Goal: Check status: Check status

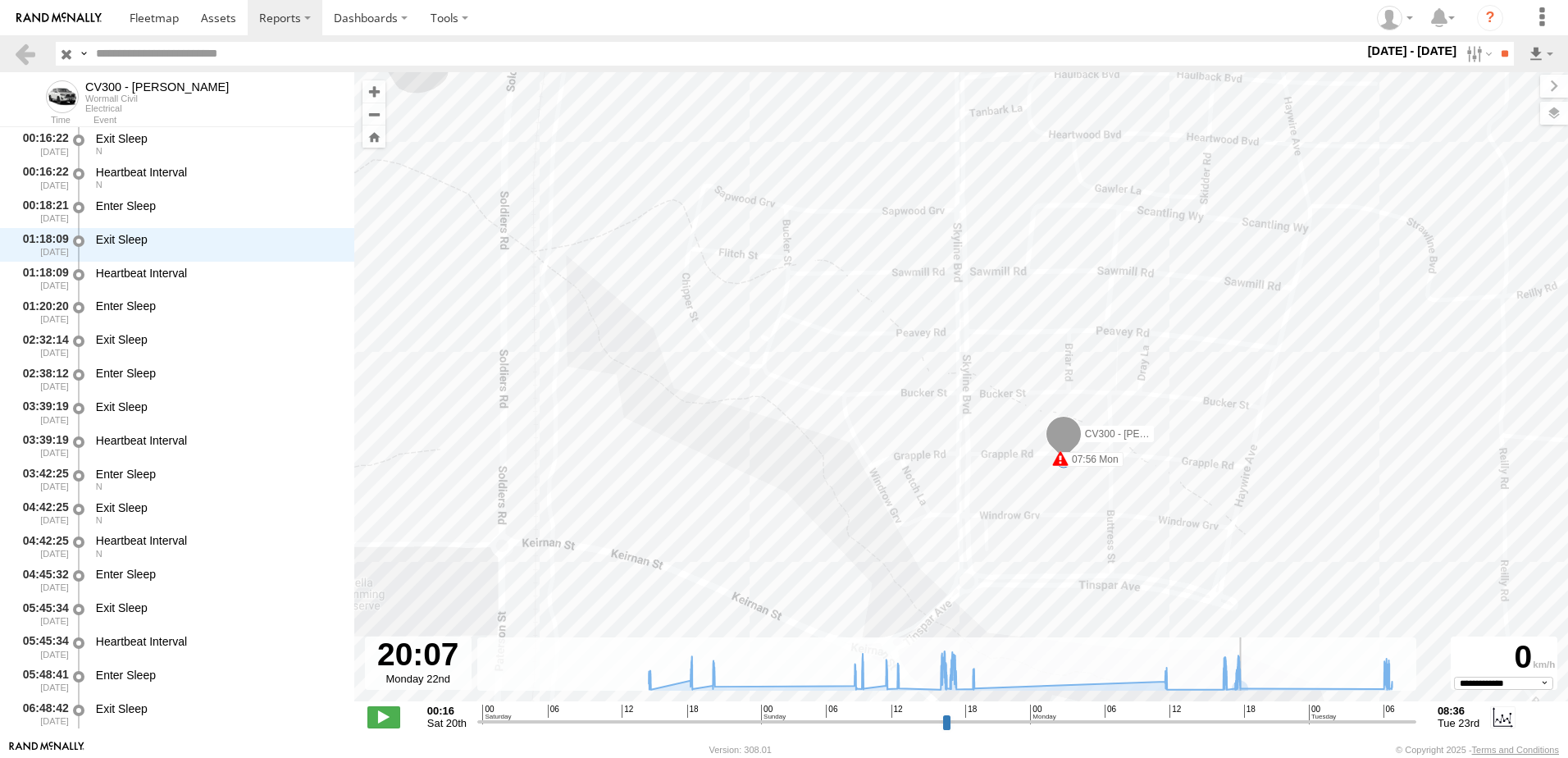
select select "**********"
type input "**********"
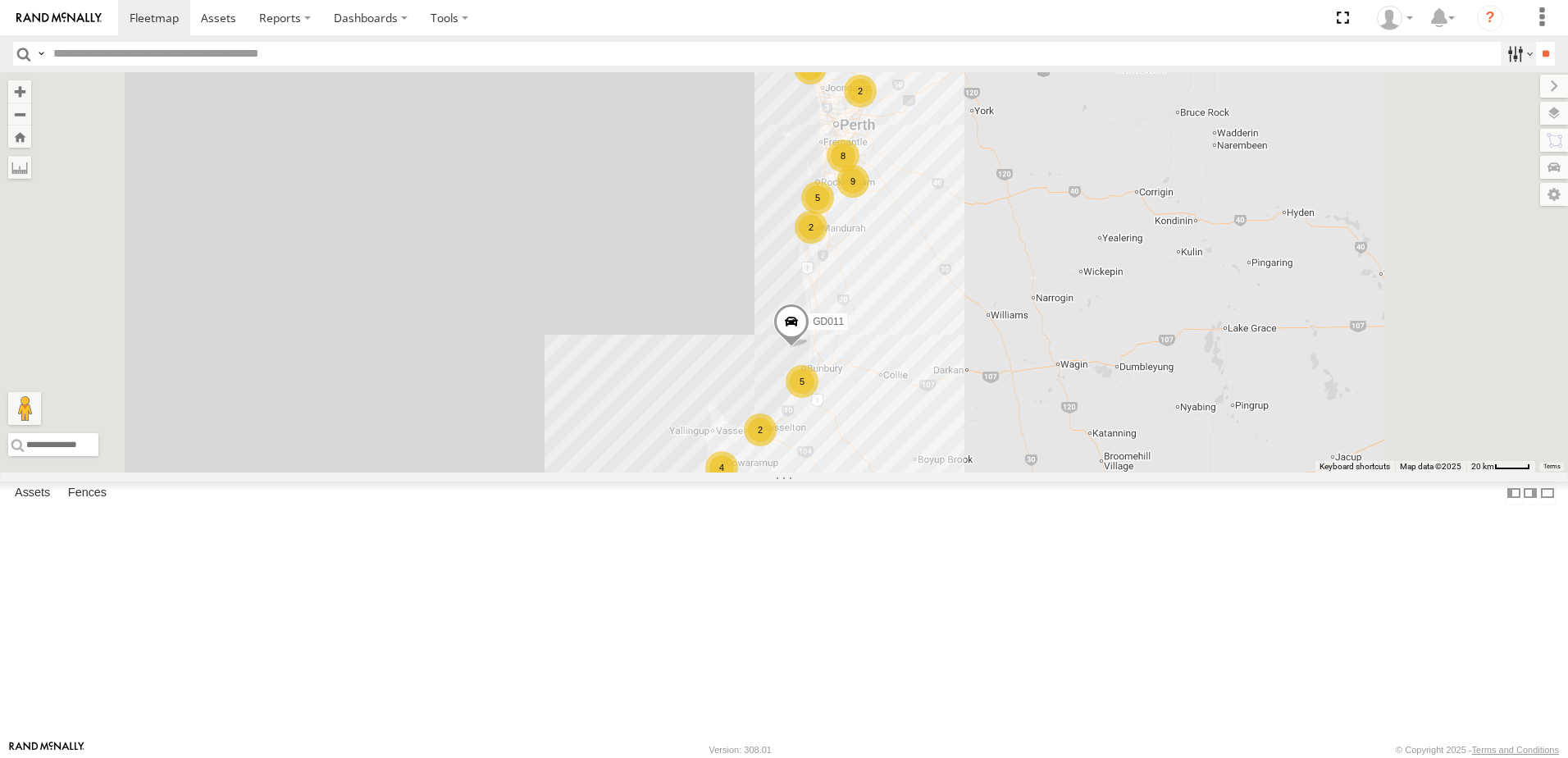
click at [1506, 57] on label at bounding box center [1518, 53] width 35 height 24
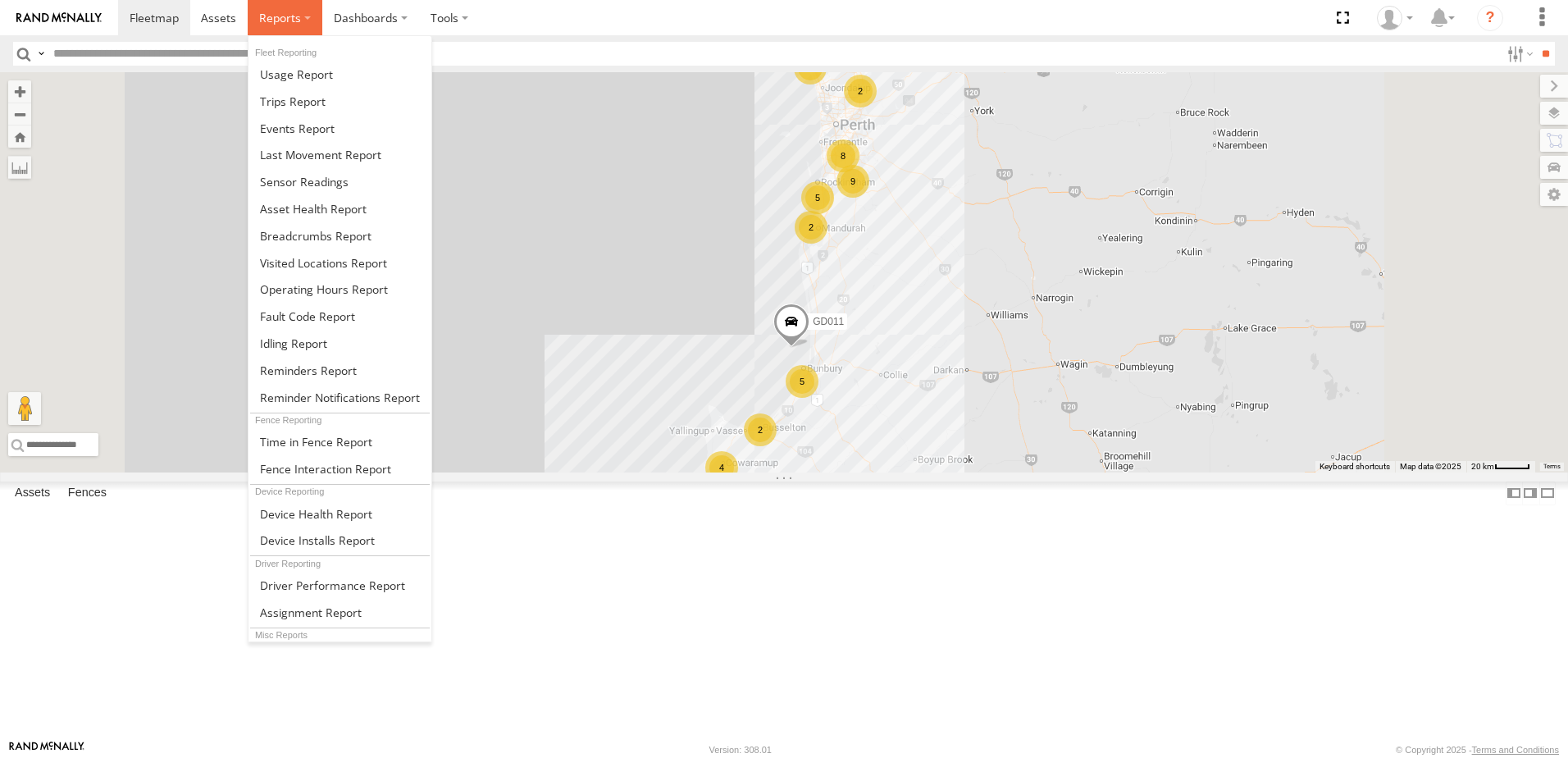
drag, startPoint x: 281, startPoint y: 18, endPoint x: 285, endPoint y: 34, distance: 16.5
click at [281, 18] on span at bounding box center [280, 17] width 42 height 16
click at [296, 232] on span at bounding box center [316, 235] width 112 height 16
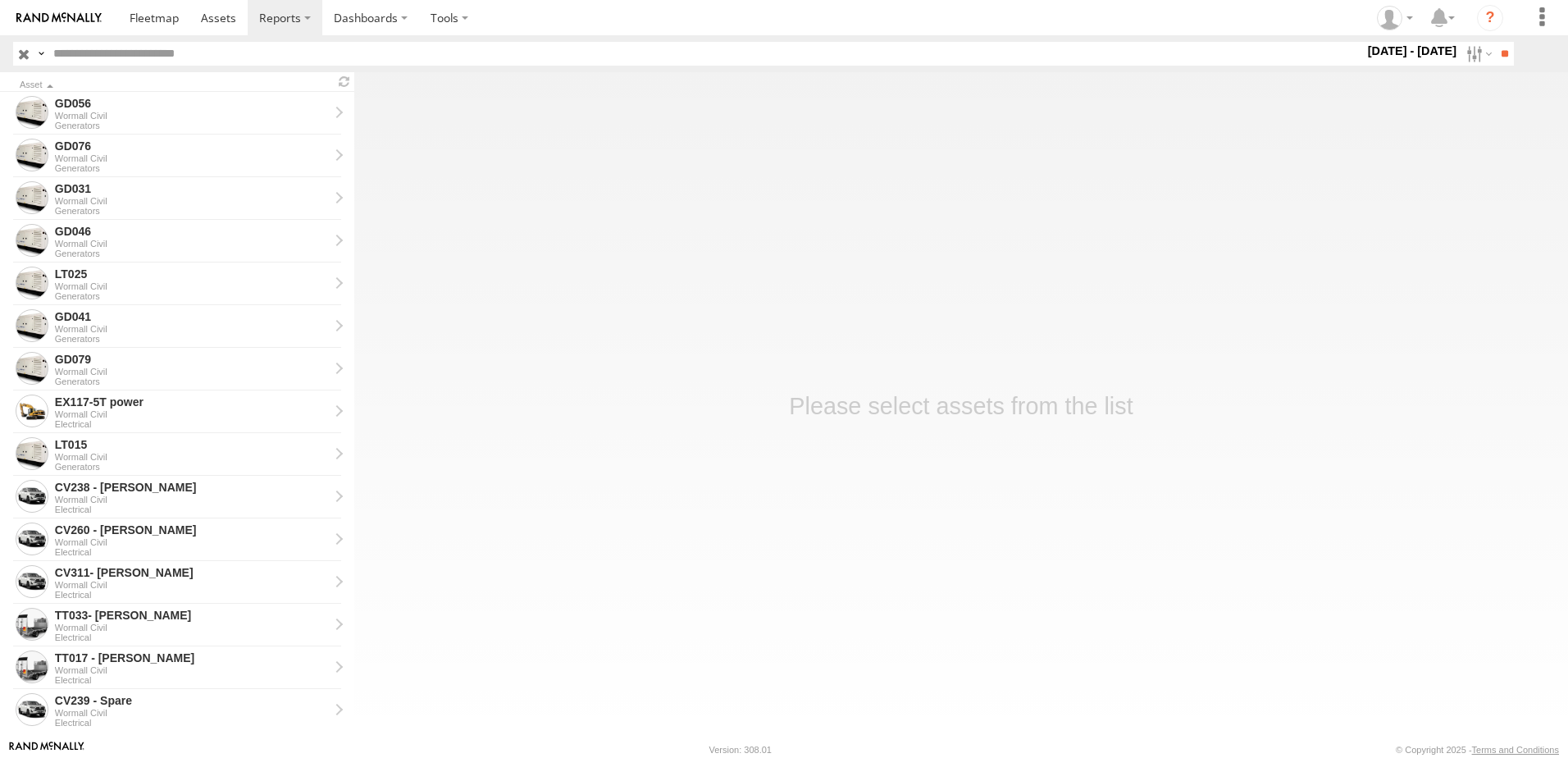
click at [0, 0] on label at bounding box center [0, 0] width 0 height 0
drag, startPoint x: 1505, startPoint y: 53, endPoint x: 1303, endPoint y: 79, distance: 203.7
click at [1502, 52] on input "**" at bounding box center [1504, 53] width 19 height 24
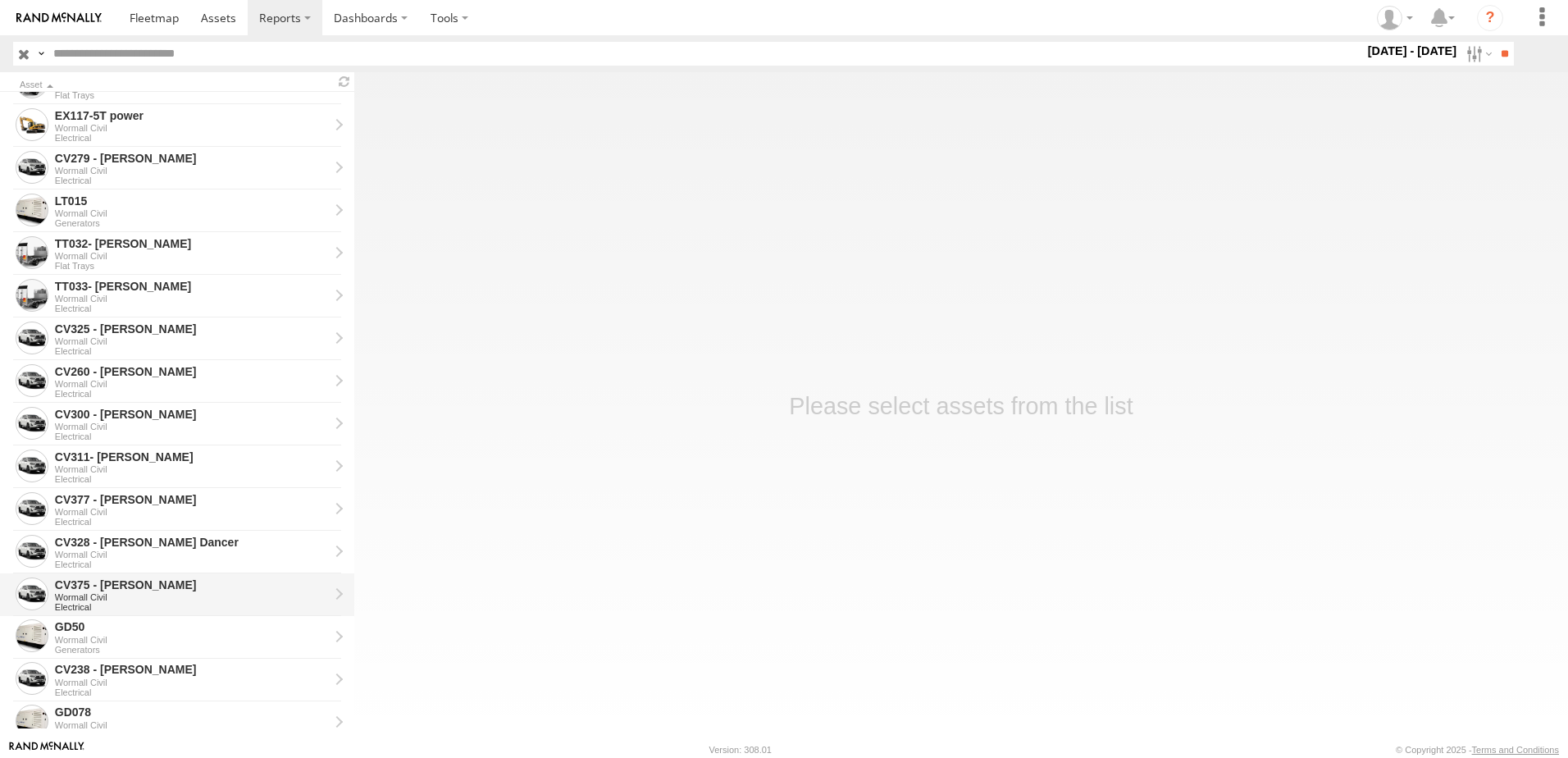
scroll to position [492, 0]
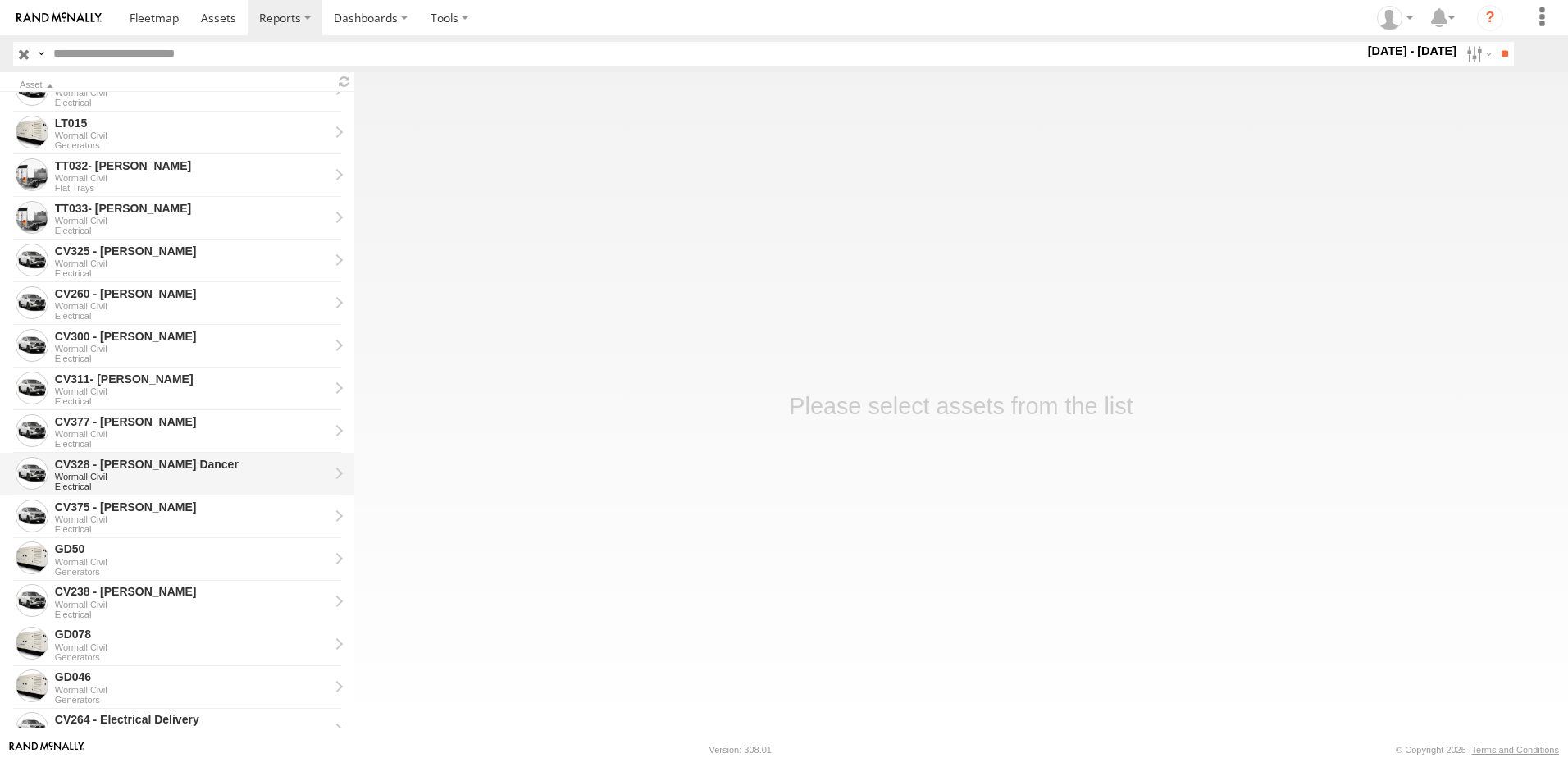
click at [139, 460] on div "CV328 - [PERSON_NAME] Dancer" at bounding box center [192, 464] width 274 height 15
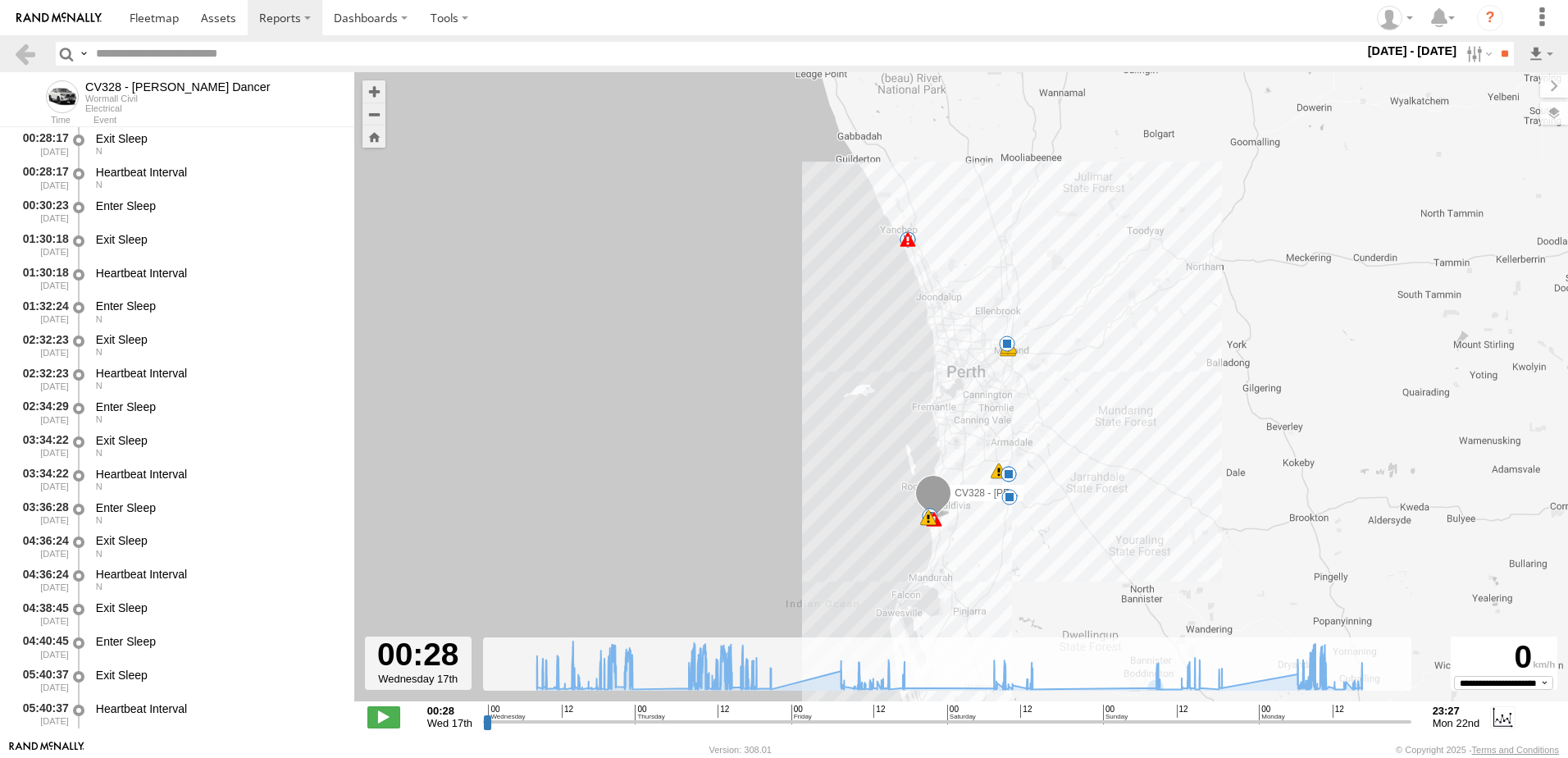
click at [987, 719] on input "range" at bounding box center [948, 721] width 929 height 16
click at [384, 710] on span at bounding box center [384, 717] width 33 height 21
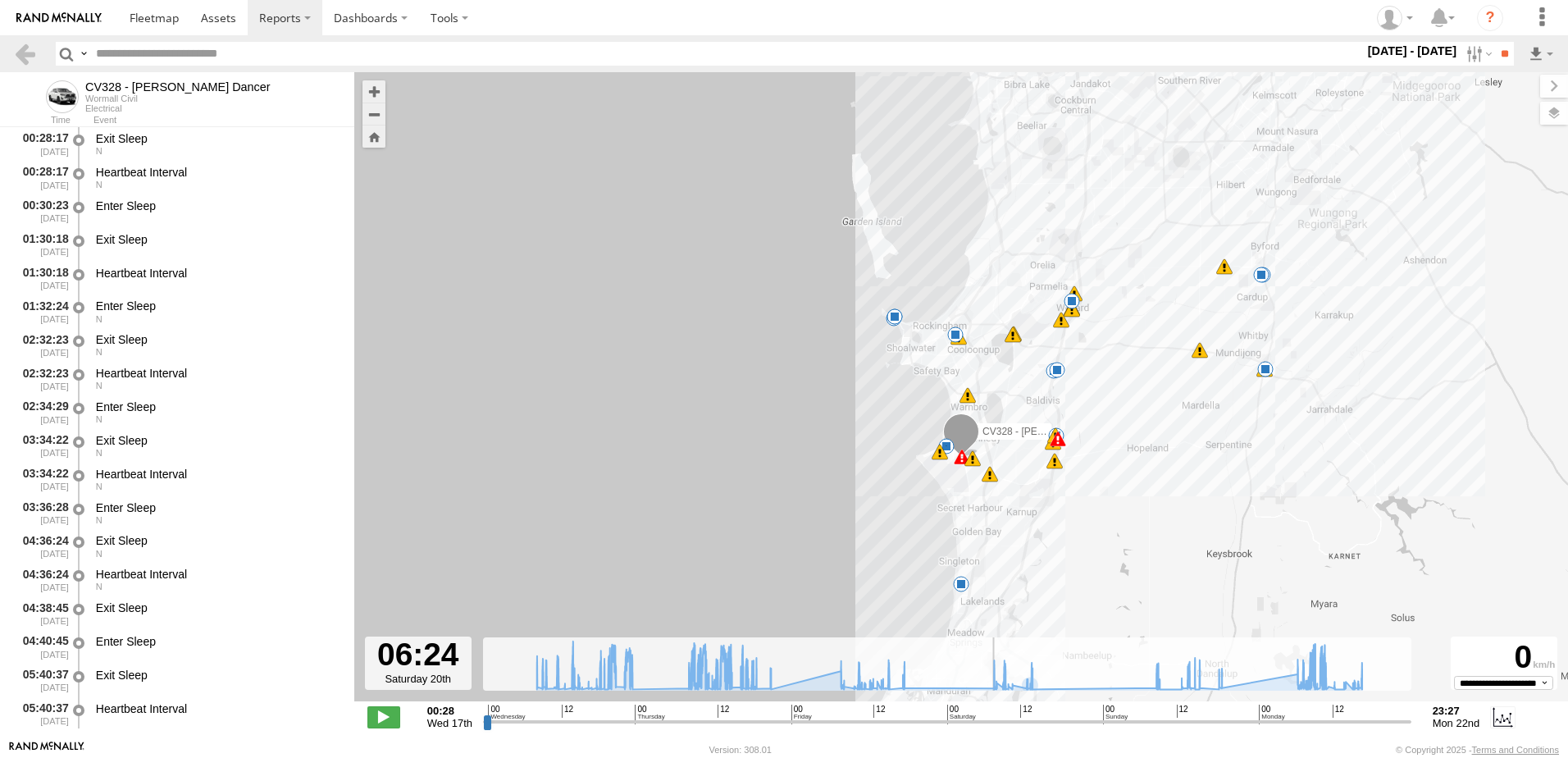
click at [1156, 720] on input "range" at bounding box center [948, 721] width 929 height 16
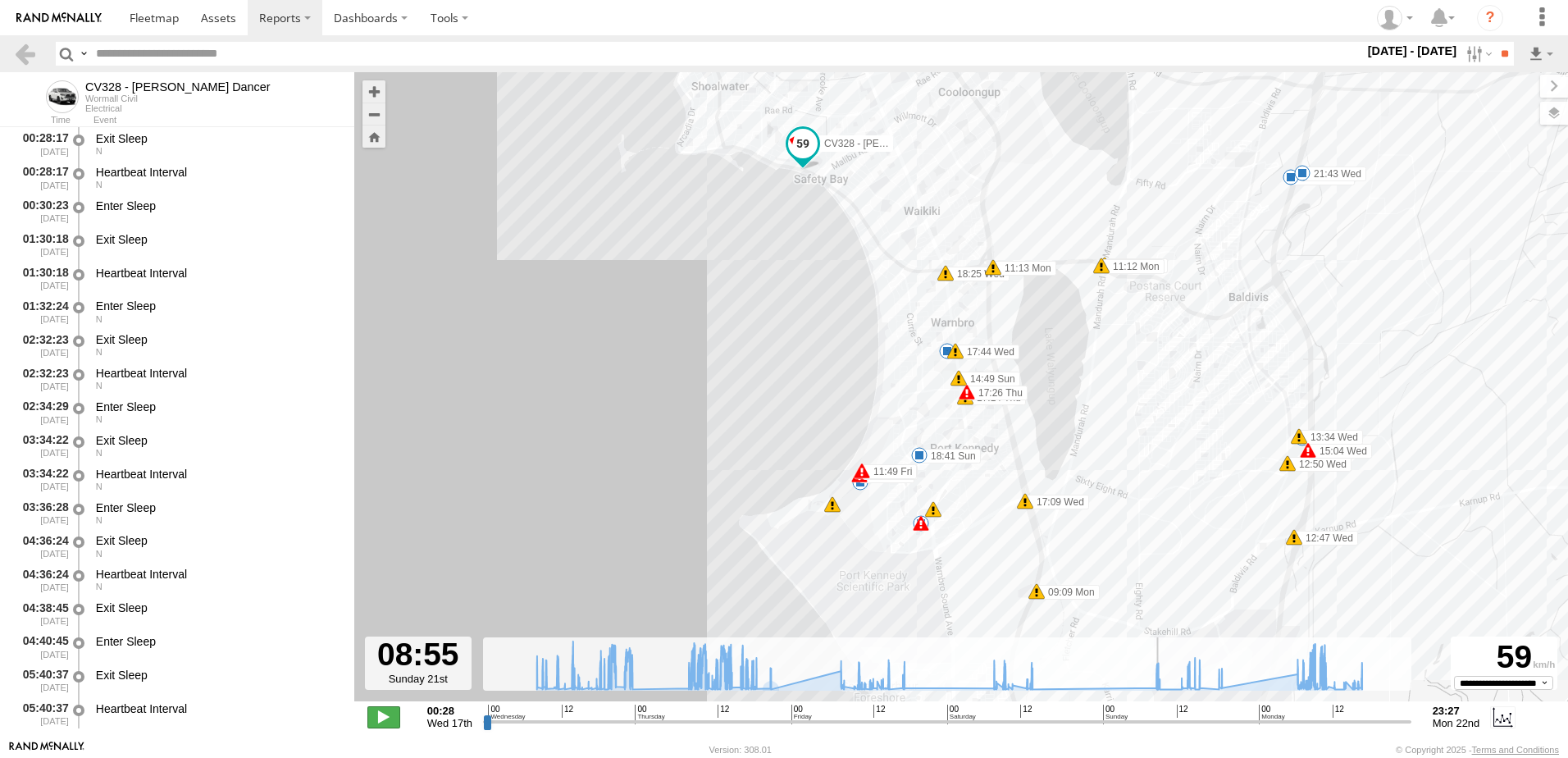
click at [380, 719] on span at bounding box center [384, 717] width 33 height 21
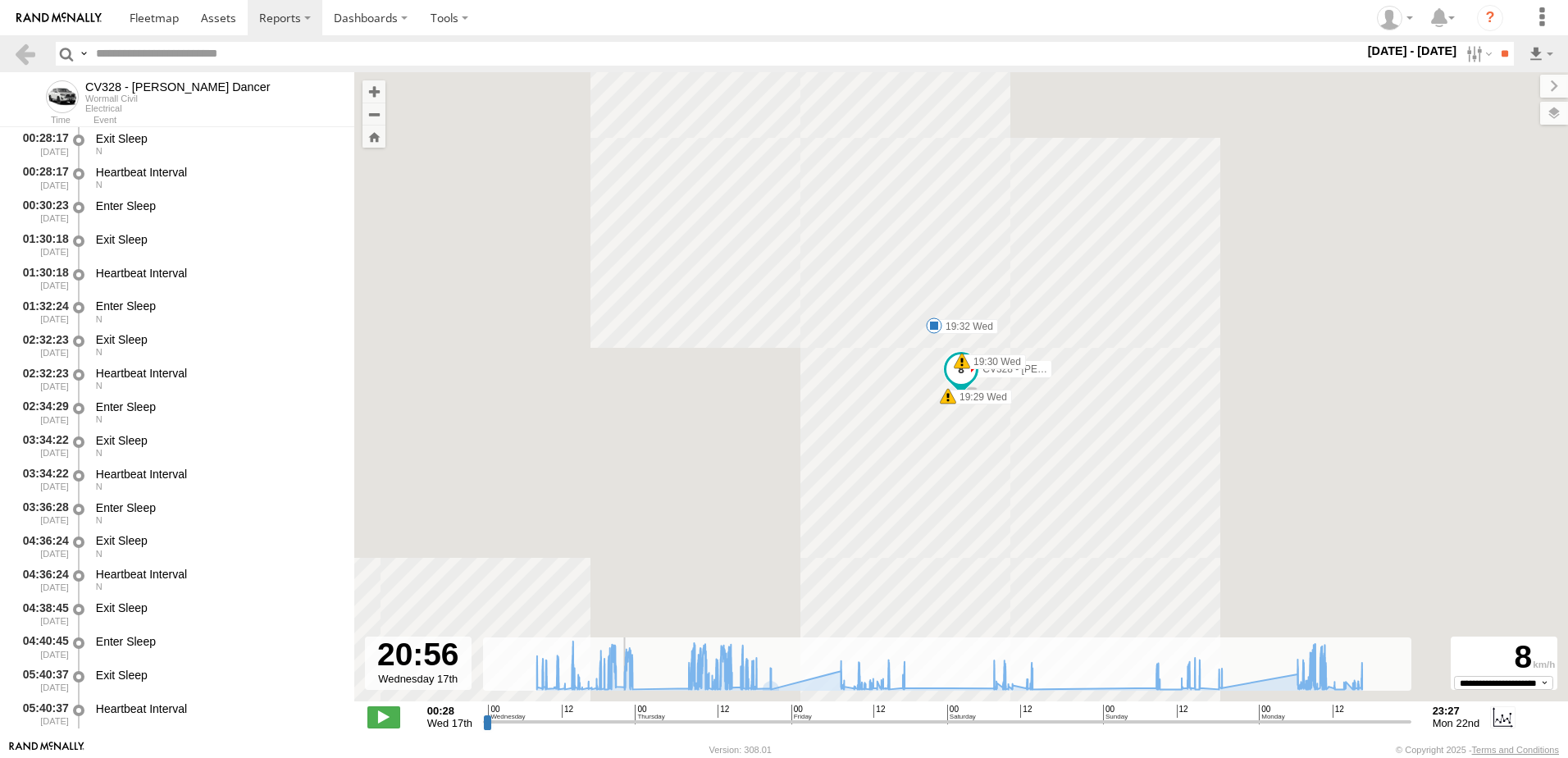
click at [619, 720] on input "range" at bounding box center [948, 721] width 929 height 16
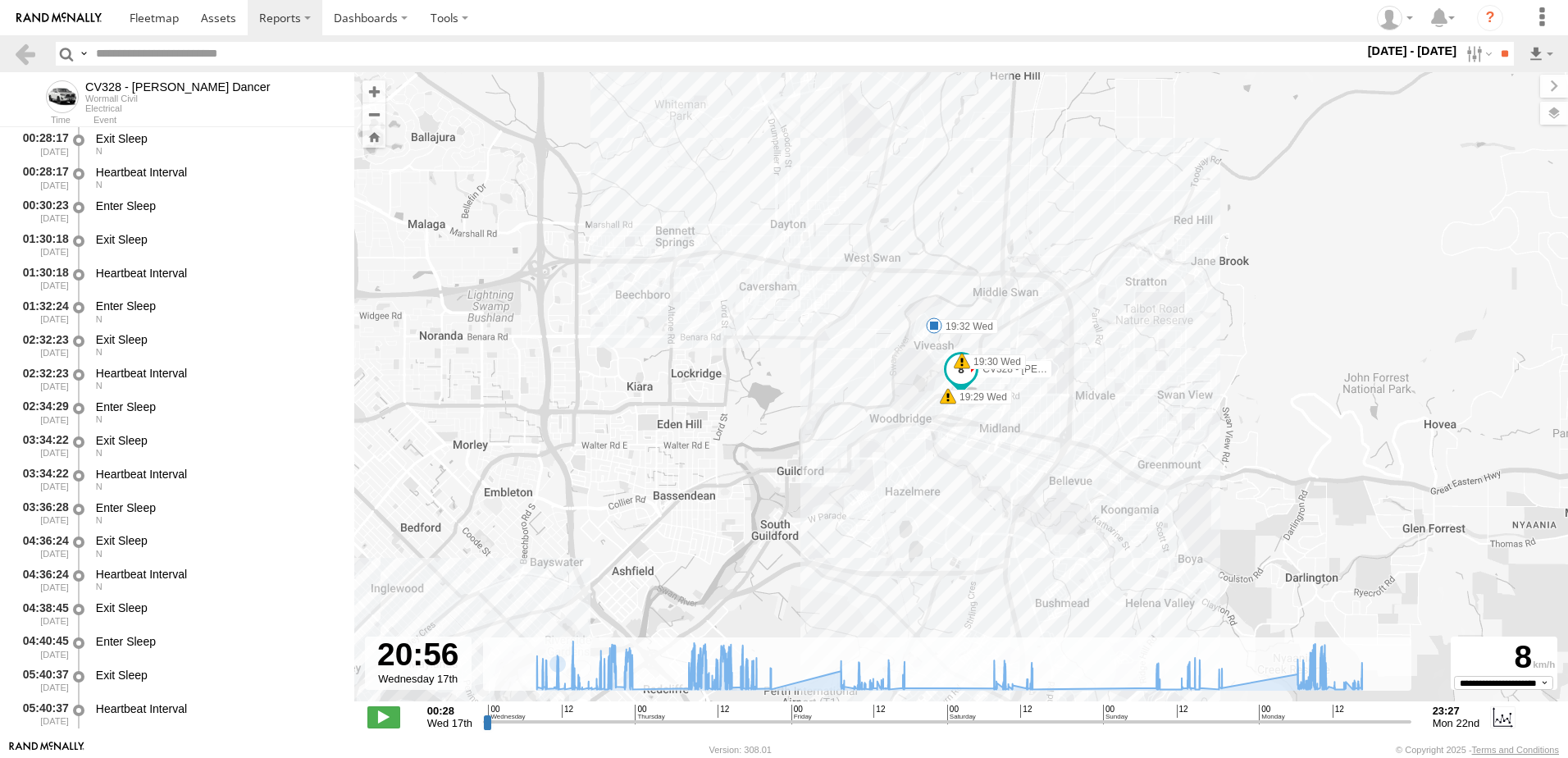
drag, startPoint x: 389, startPoint y: 716, endPoint x: 412, endPoint y: 701, distance: 27.5
click at [391, 714] on span at bounding box center [384, 717] width 33 height 21
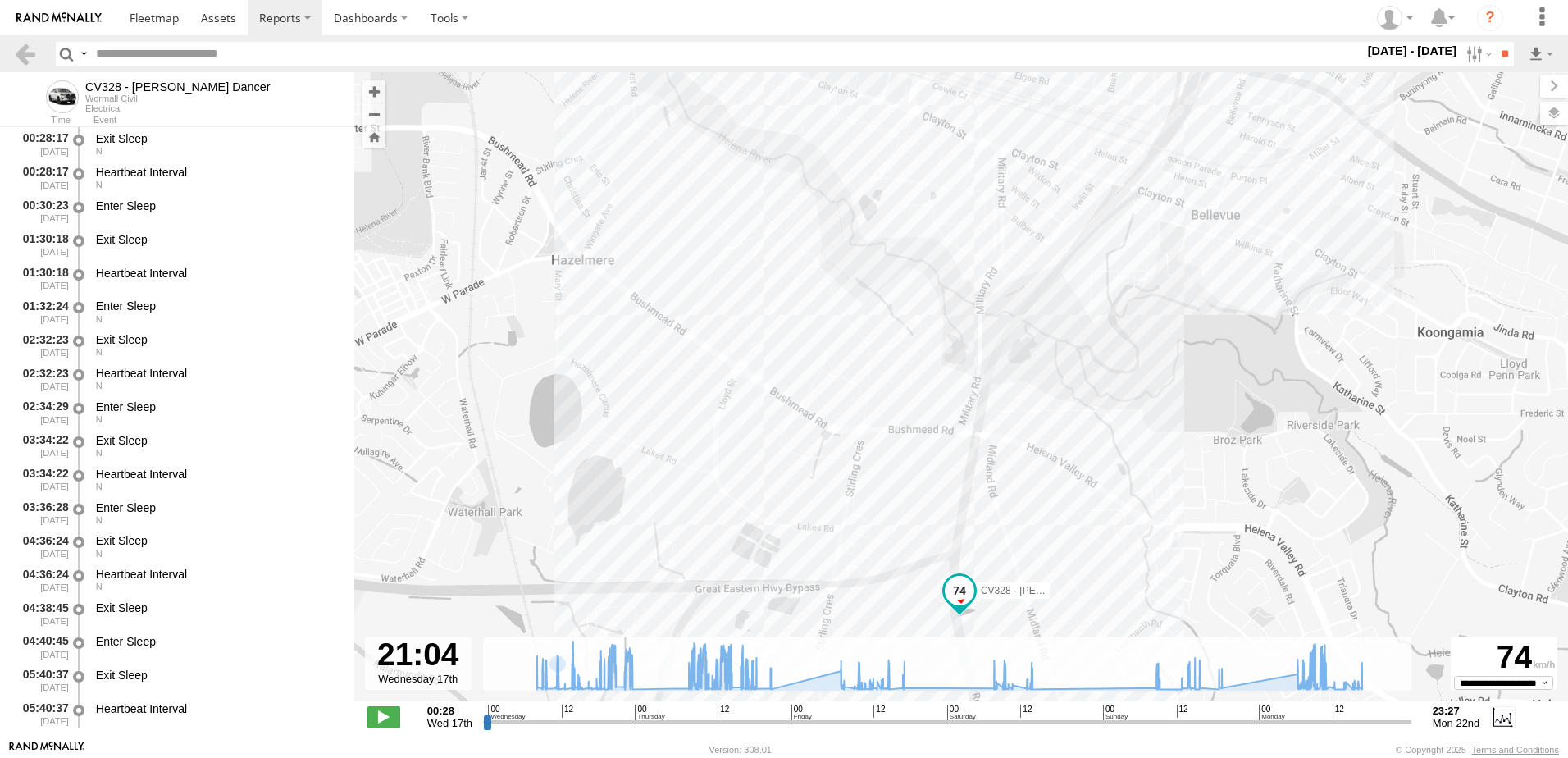
drag, startPoint x: 840, startPoint y: 248, endPoint x: 780, endPoint y: 549, distance: 306.9
click at [915, 534] on div "CV328 - Mathew Dancer 19:29 Wed 19:30 Wed 19:32 Wed 08:11 Thu 10:11 Thu 11:08 T…" at bounding box center [961, 395] width 1214 height 646
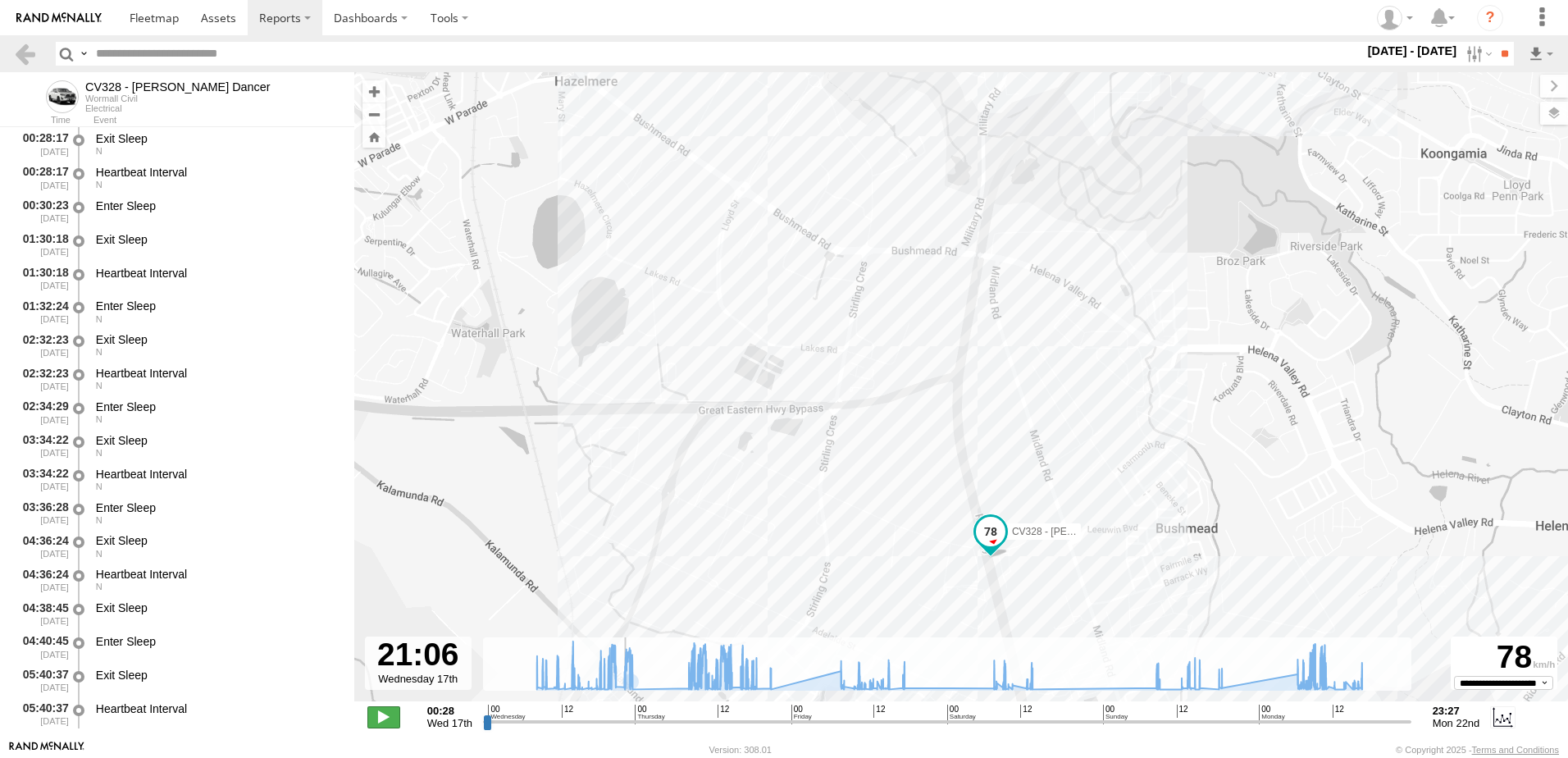
click at [386, 717] on span at bounding box center [384, 717] width 33 height 21
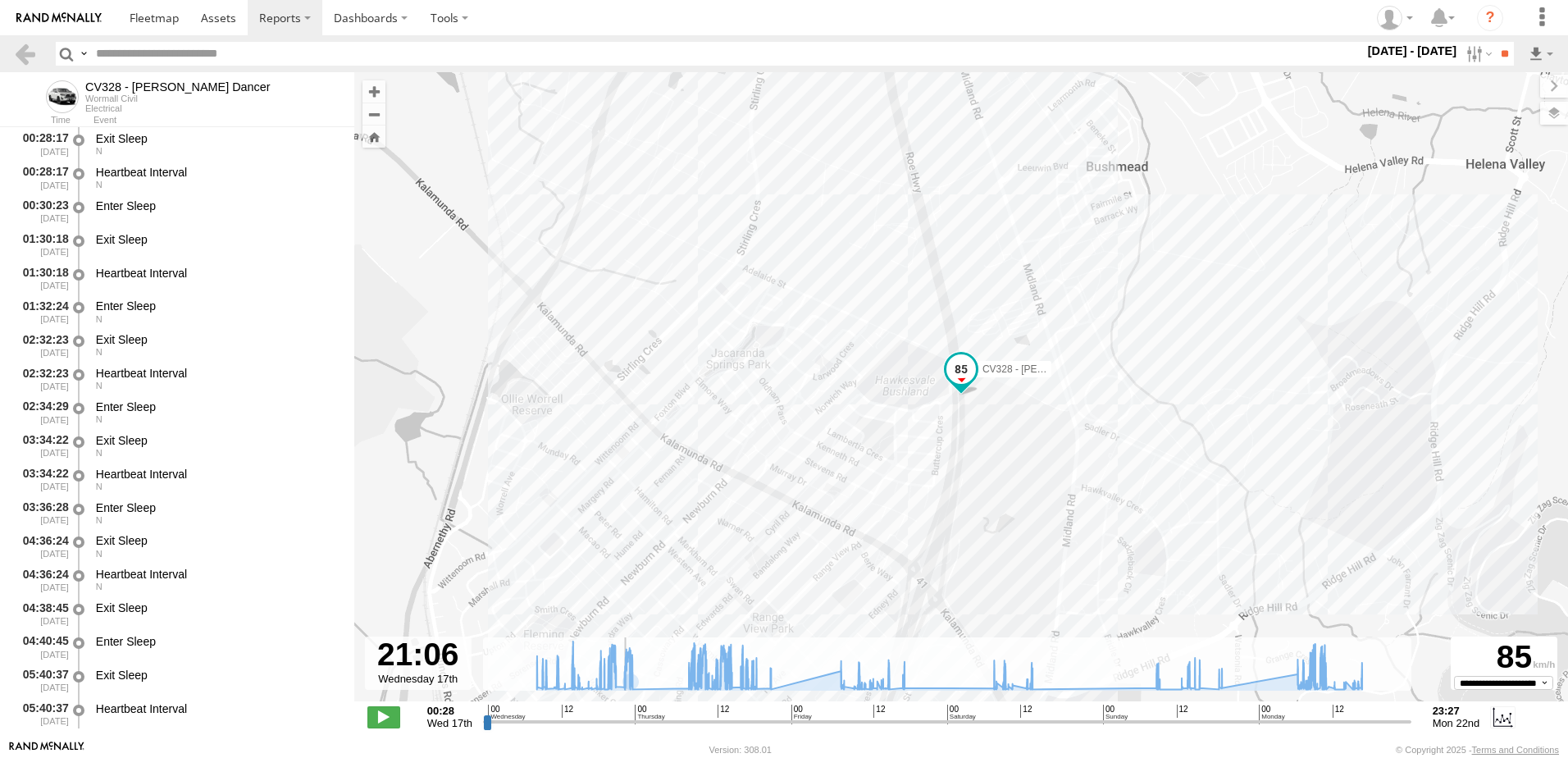
drag, startPoint x: 779, startPoint y: 302, endPoint x: 736, endPoint y: 661, distance: 361.6
click at [772, 526] on div "CV328 - Mathew Dancer 19:29 Wed 19:30 Wed 19:32 Wed 08:11 Thu 10:11 Thu 11:08 T…" at bounding box center [961, 395] width 1214 height 646
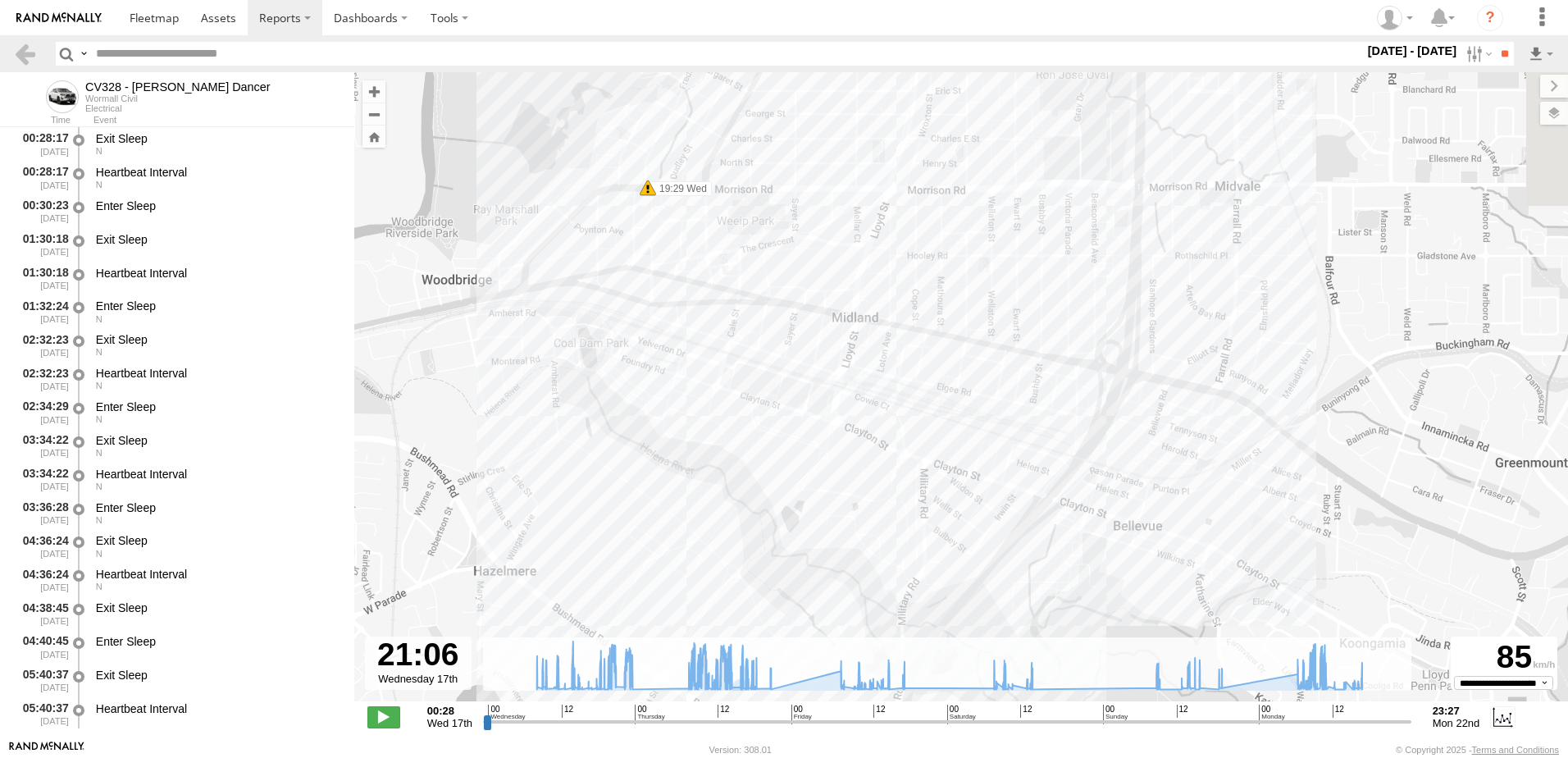
drag, startPoint x: 731, startPoint y: 419, endPoint x: 722, endPoint y: 701, distance: 282.1
click at [729, 688] on div "To navigate the map with touch gestures double-tap and hold your finger on the …" at bounding box center [961, 406] width 1214 height 668
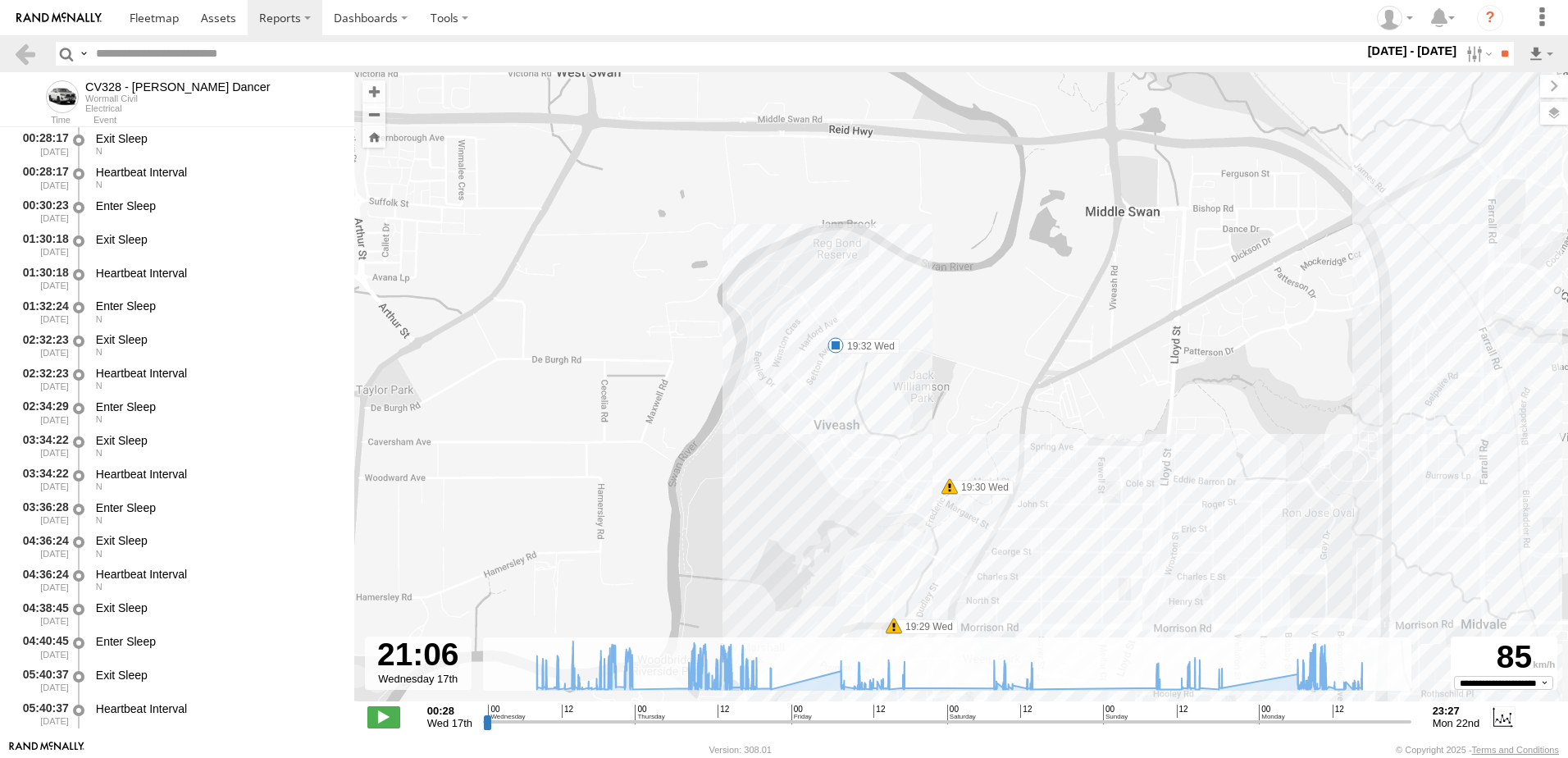
drag, startPoint x: 780, startPoint y: 372, endPoint x: 1036, endPoint y: 538, distance: 305.1
click at [1036, 538] on div "CV328 - Mathew Dancer 19:29 Wed 19:30 Wed 19:32 Wed 08:11 Thu 10:11 Thu 11:08 T…" at bounding box center [961, 395] width 1214 height 646
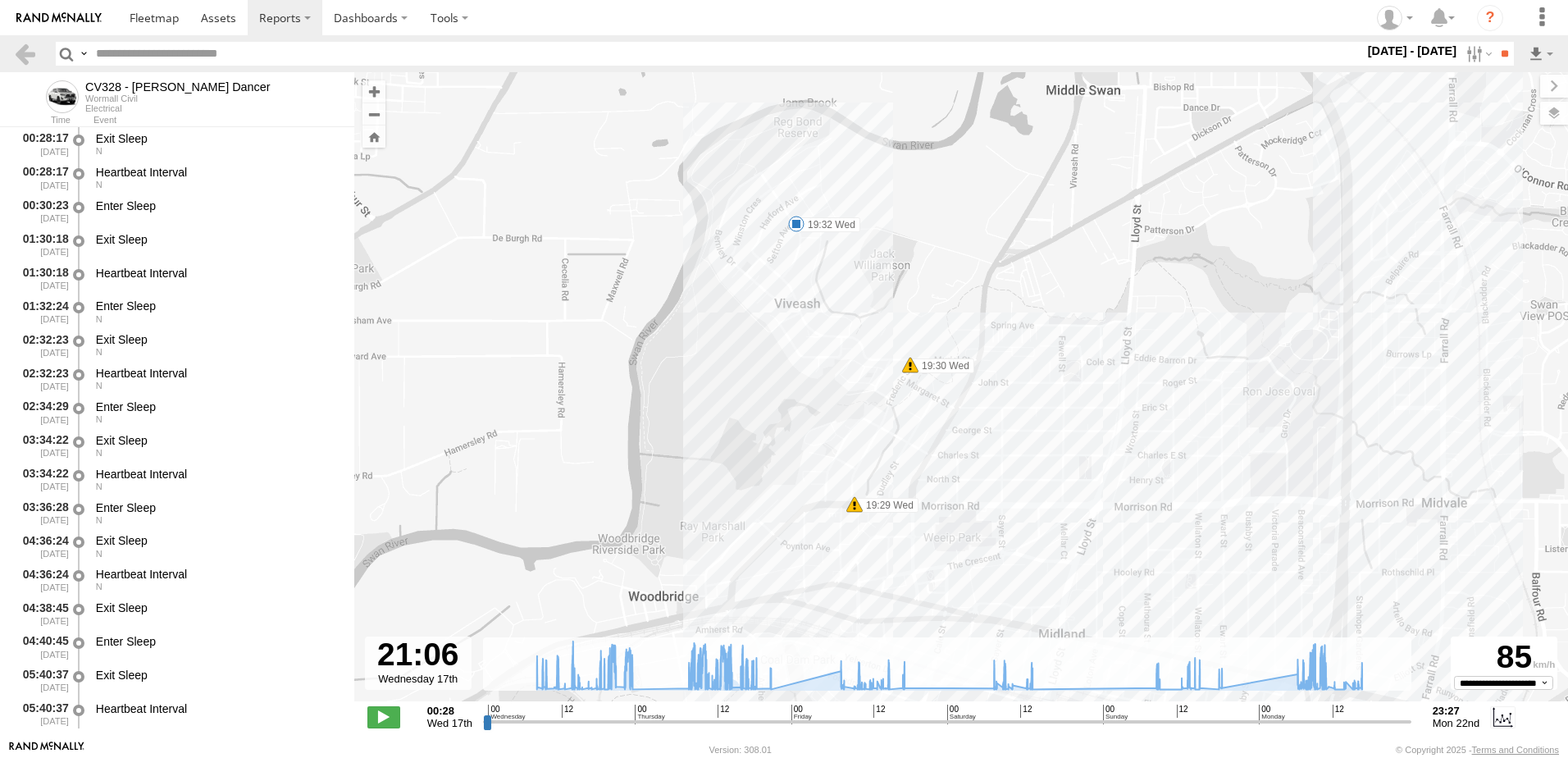
drag, startPoint x: 770, startPoint y: 551, endPoint x: 730, endPoint y: 418, distance: 138.9
click at [730, 420] on div "CV328 - Mathew Dancer 19:29 Wed 19:30 Wed 19:32 Wed 08:11 Thu 10:11 Thu 11:08 T…" at bounding box center [961, 395] width 1214 height 646
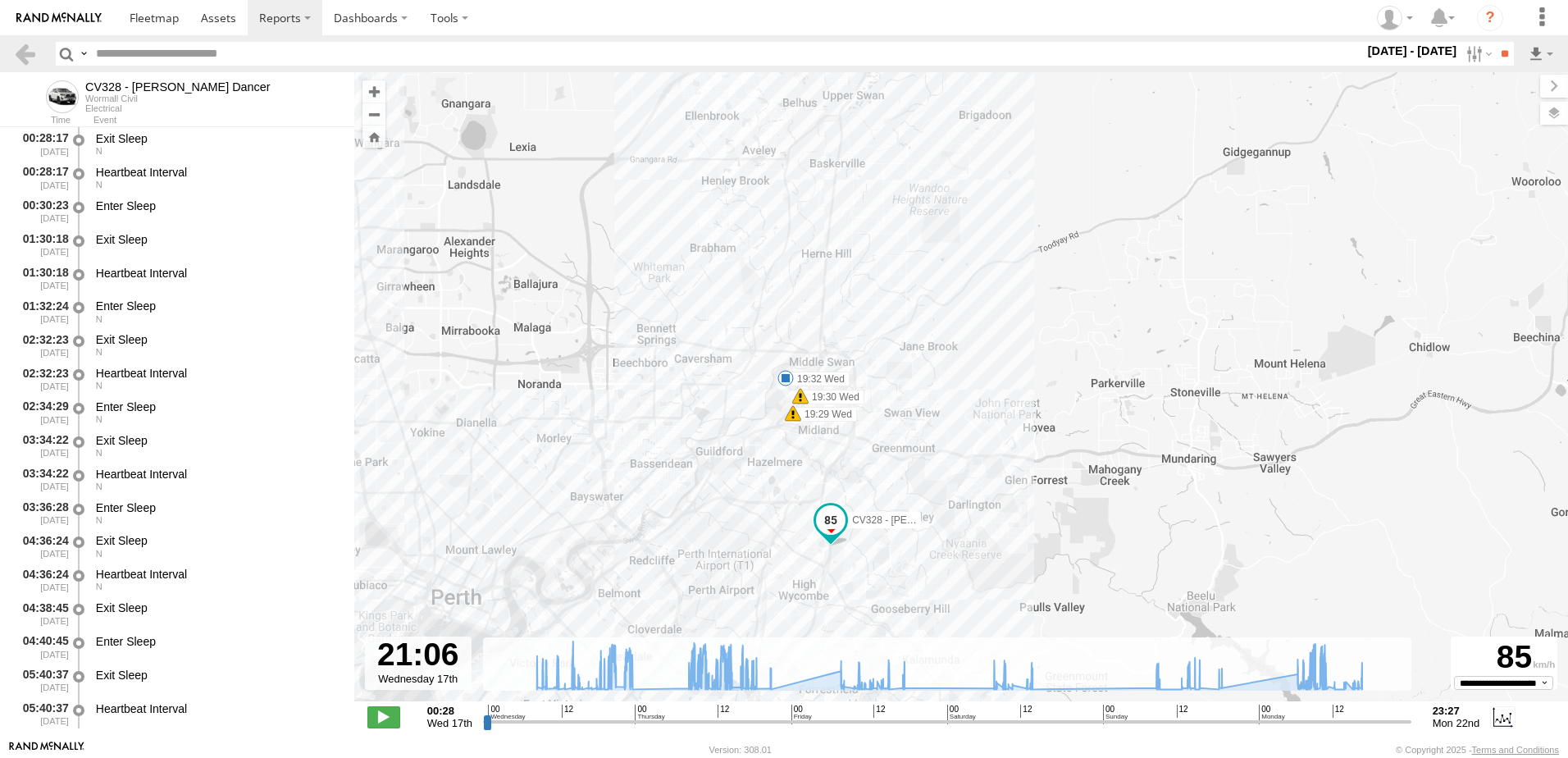
drag, startPoint x: 775, startPoint y: 524, endPoint x: 773, endPoint y: 473, distance: 51.0
click at [773, 473] on div "CV328 - Mathew Dancer 19:29 Wed 19:30 Wed 19:32 Wed 08:11 Thu 10:11 Thu 11:08 T…" at bounding box center [961, 395] width 1214 height 646
click at [696, 720] on input "range" at bounding box center [948, 721] width 929 height 16
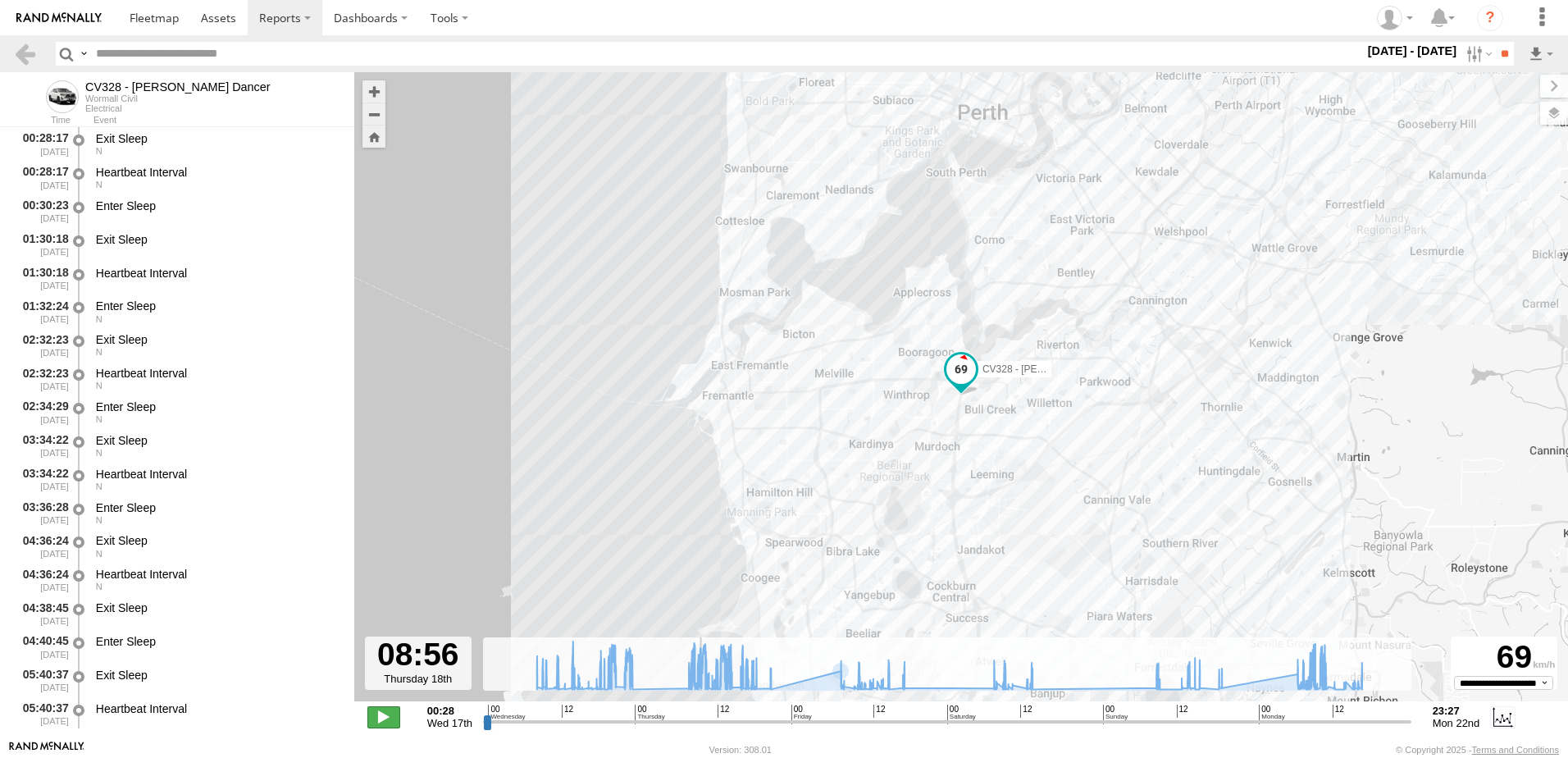
click at [385, 713] on span at bounding box center [384, 717] width 33 height 21
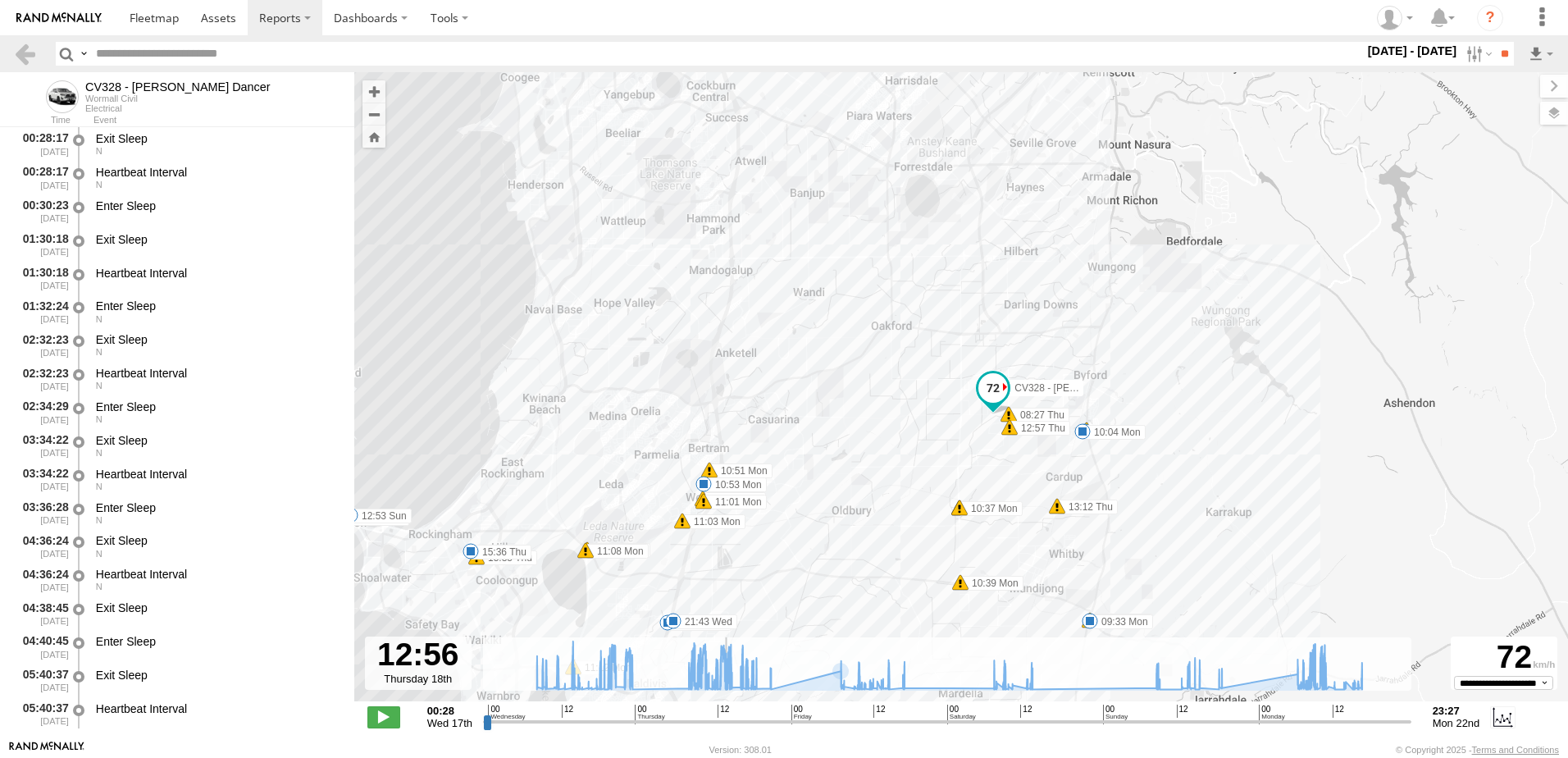
drag, startPoint x: 703, startPoint y: 722, endPoint x: 721, endPoint y: 729, distance: 19.3
click at [721, 729] on input "range" at bounding box center [948, 721] width 929 height 16
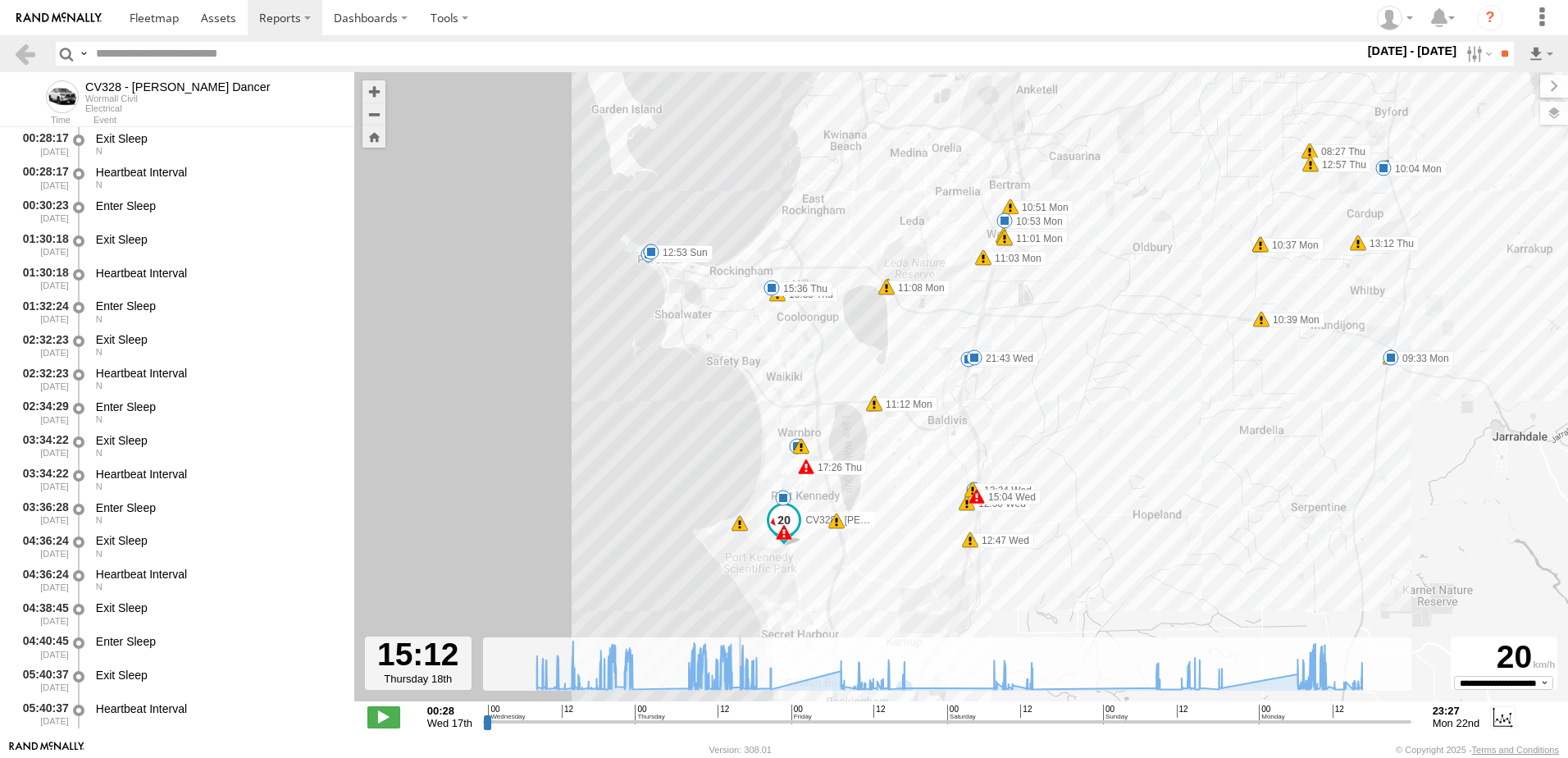
click at [736, 727] on input "range" at bounding box center [948, 721] width 929 height 16
click at [384, 722] on span at bounding box center [384, 717] width 33 height 21
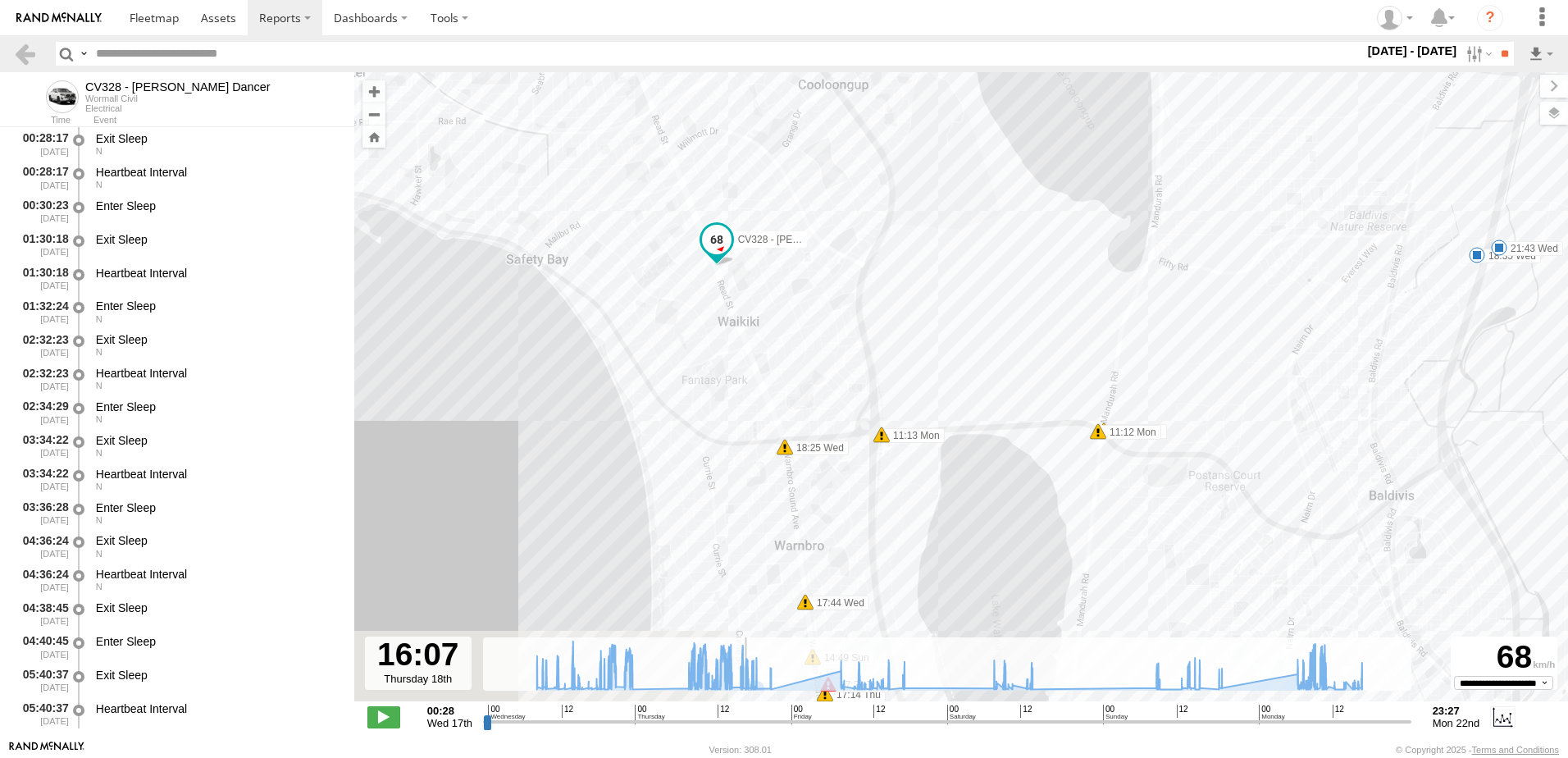
drag, startPoint x: 1014, startPoint y: 546, endPoint x: 1003, endPoint y: 291, distance: 255.2
click at [1003, 291] on div "CV328 - Mathew Dancer 19:29 Wed 19:30 Wed 19:32 Wed 08:11 Thu 10:11 Thu 11:08 T…" at bounding box center [961, 395] width 1214 height 646
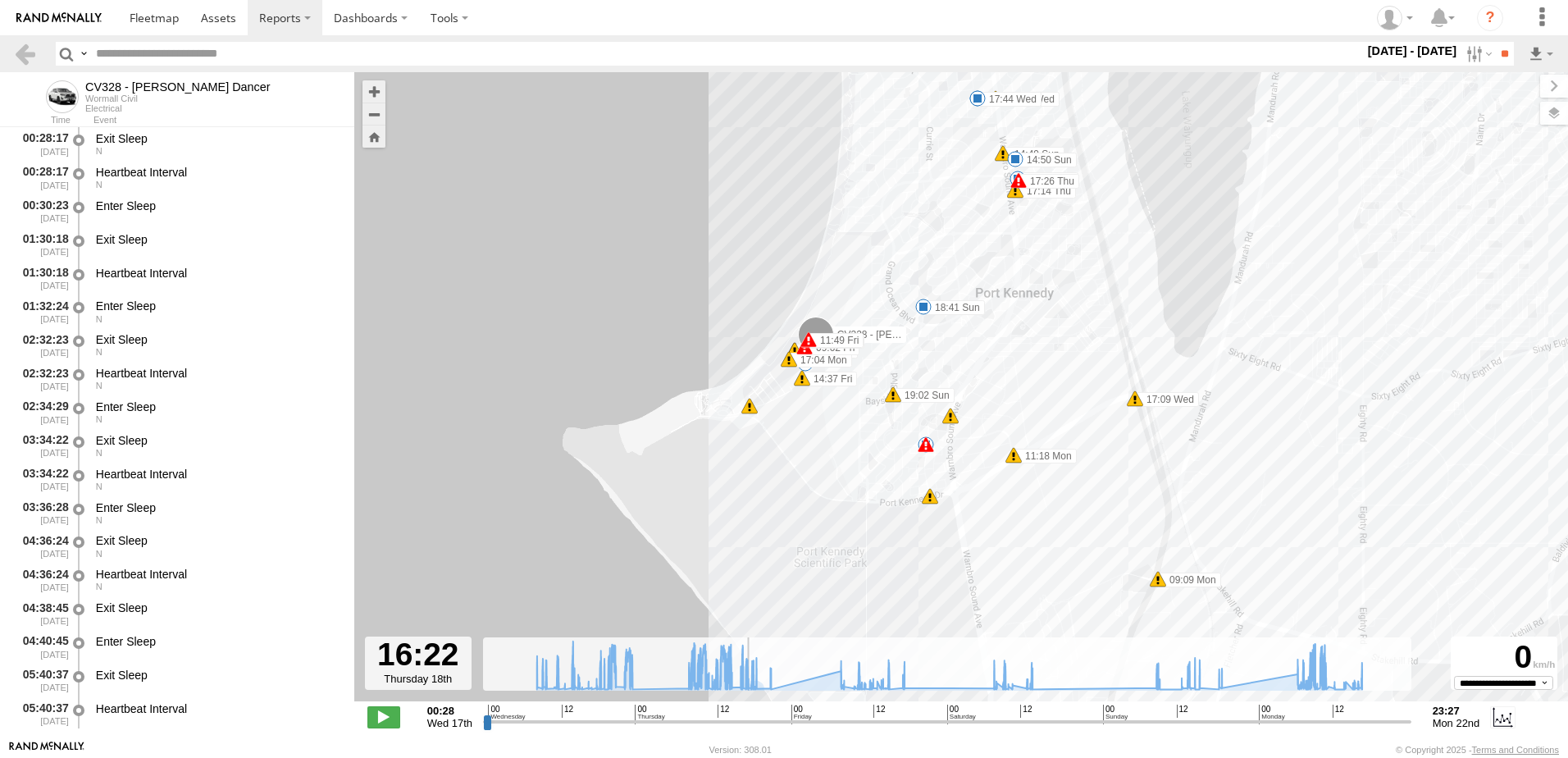
click at [845, 271] on div "CV328 - Mathew Dancer 19:29 Wed 19:30 Wed 19:32 Wed 08:11 Thu 10:11 Thu 11:08 T…" at bounding box center [961, 395] width 1214 height 646
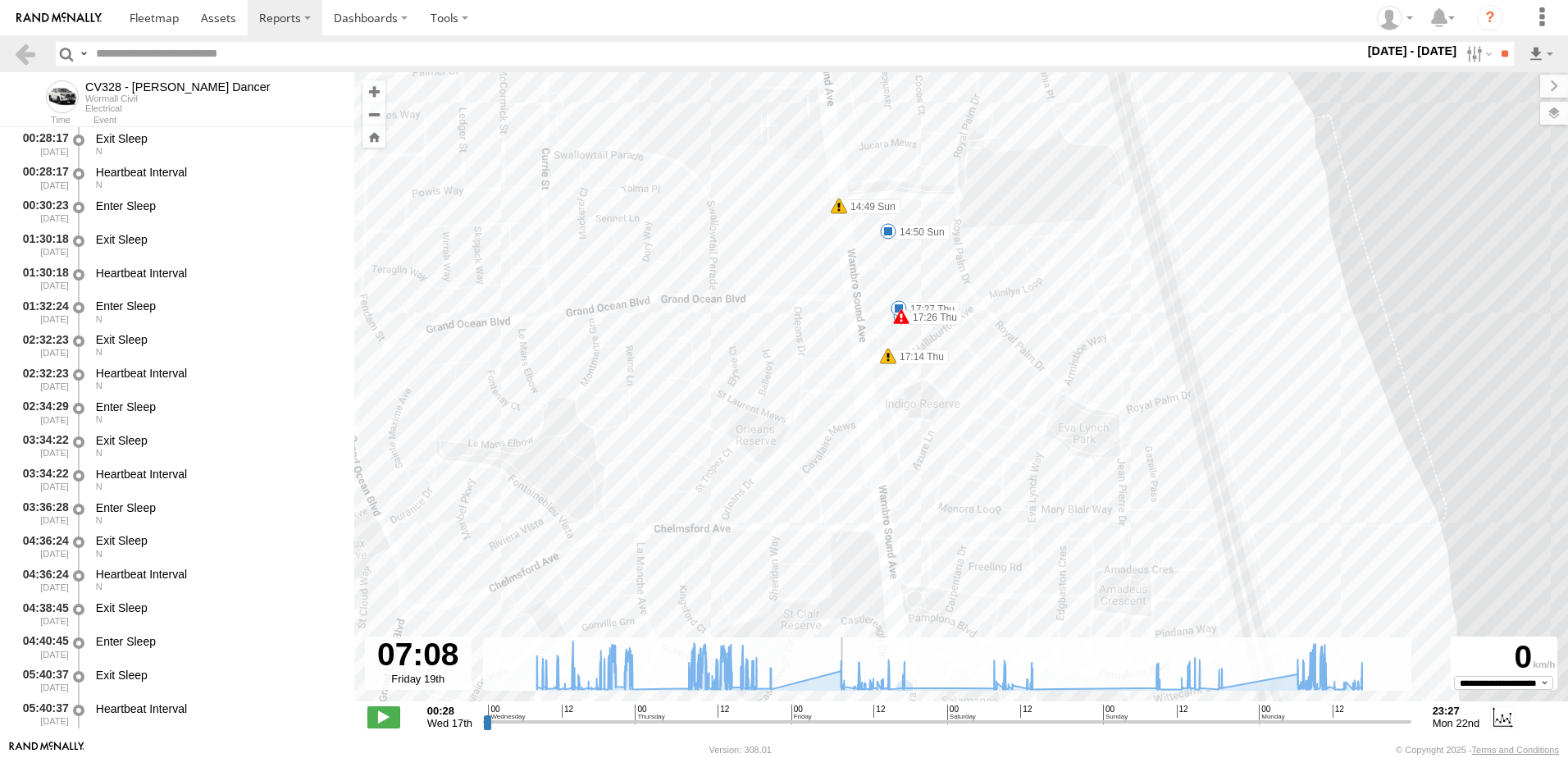
click at [839, 719] on input "range" at bounding box center [948, 721] width 929 height 16
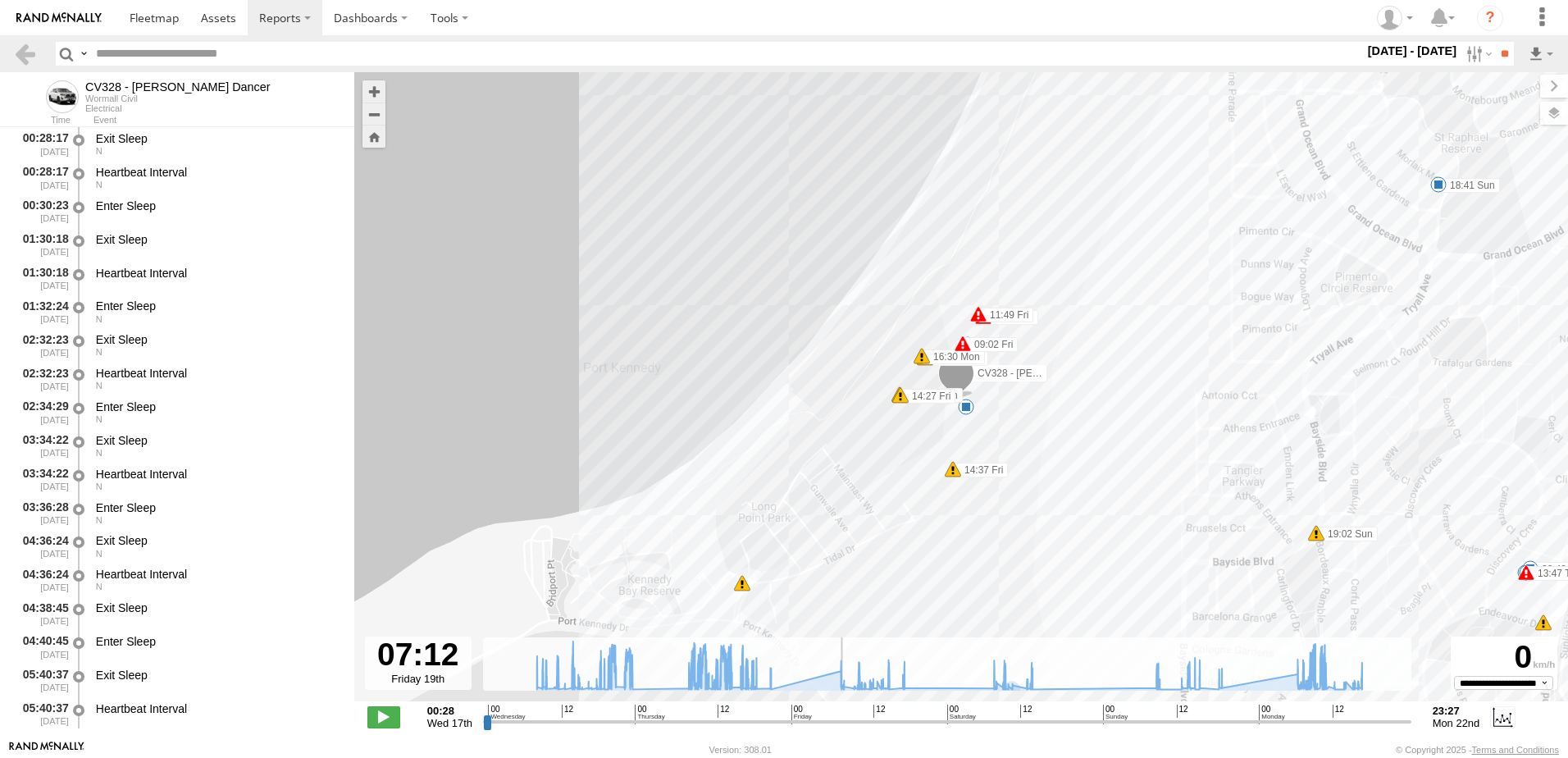
click at [1070, 556] on div "CV328 - Mathew Dancer 19:29 Wed 19:30 Wed 19:32 Wed 08:11 Thu 10:11 Thu 11:08 T…" at bounding box center [961, 395] width 1214 height 646
click at [898, 720] on input "range" at bounding box center [948, 721] width 929 height 16
click at [885, 720] on input "range" at bounding box center [948, 721] width 929 height 16
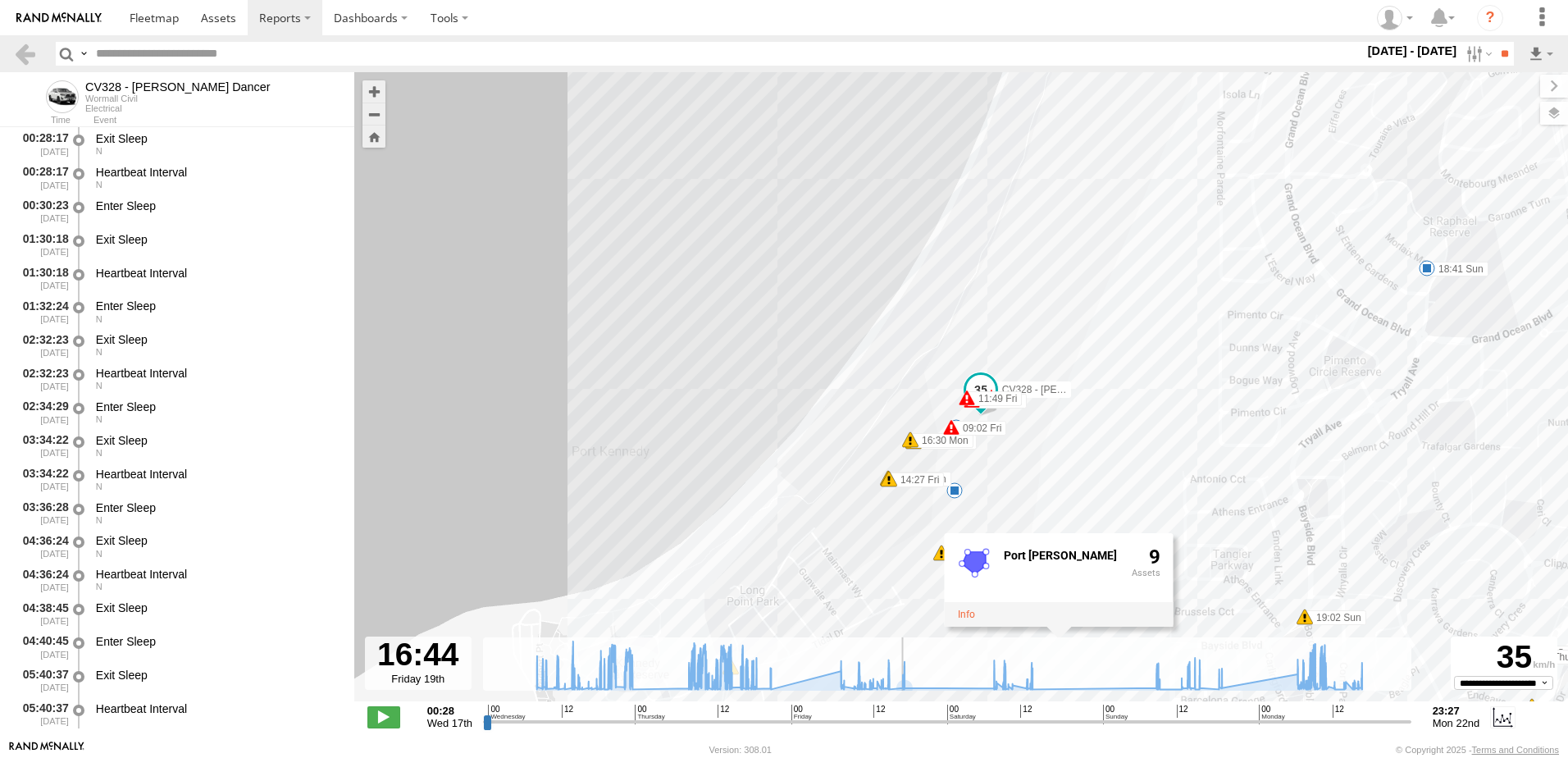
drag, startPoint x: 885, startPoint y: 722, endPoint x: 900, endPoint y: 719, distance: 15.3
click at [900, 719] on input "range" at bounding box center [948, 721] width 929 height 16
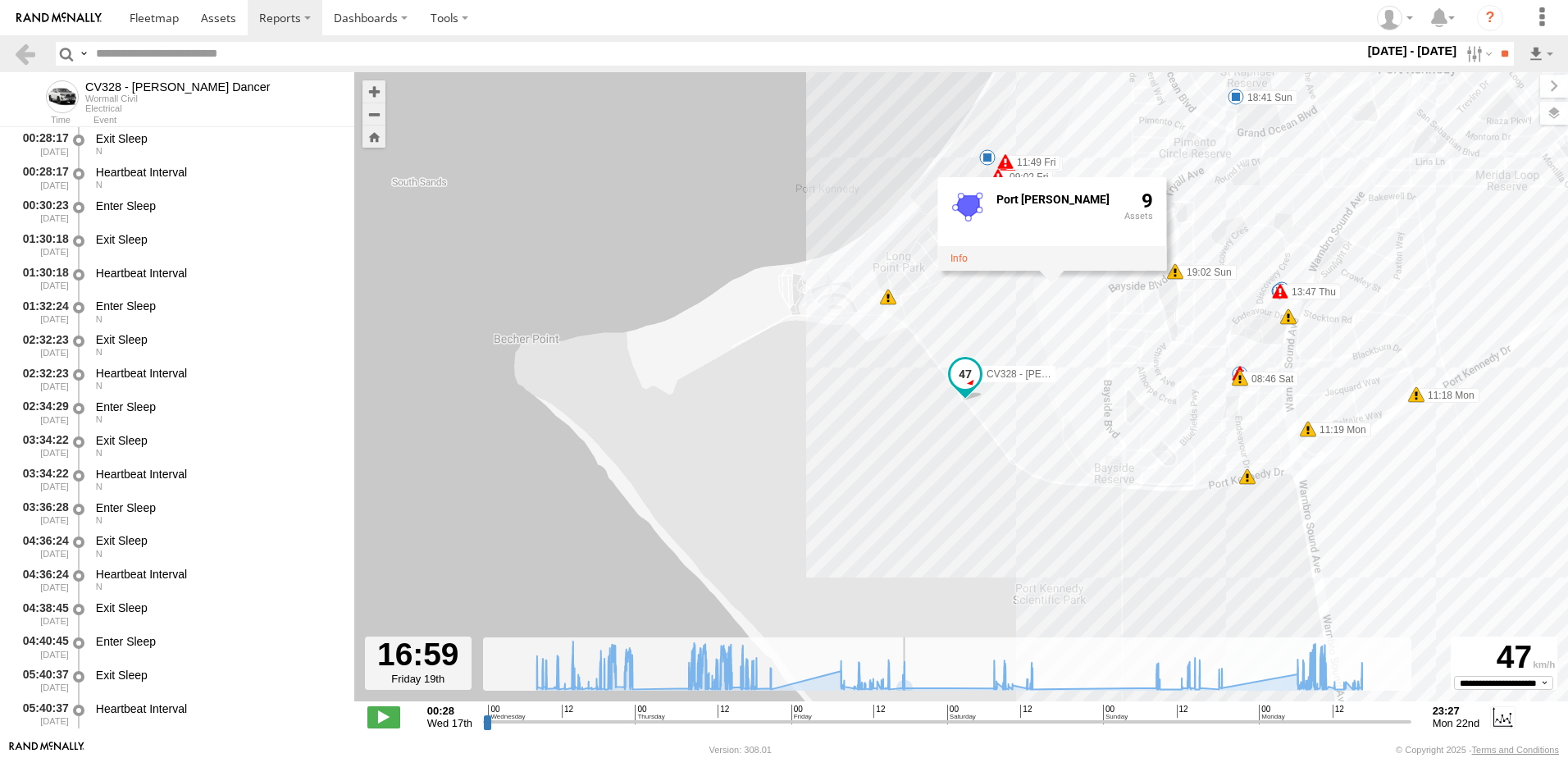
click at [902, 726] on input "range" at bounding box center [948, 721] width 929 height 16
type input "**********"
